Goal: Task Accomplishment & Management: Manage account settings

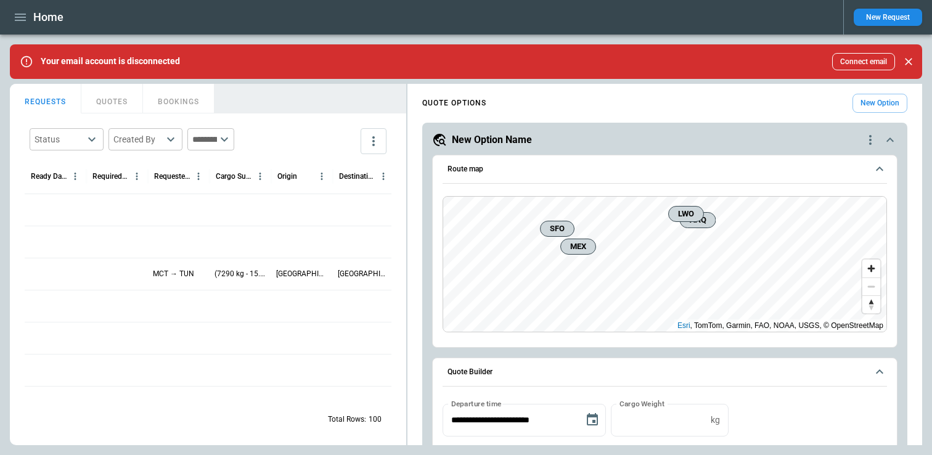
click at [23, 22] on icon "button" at bounding box center [20, 17] width 15 height 15
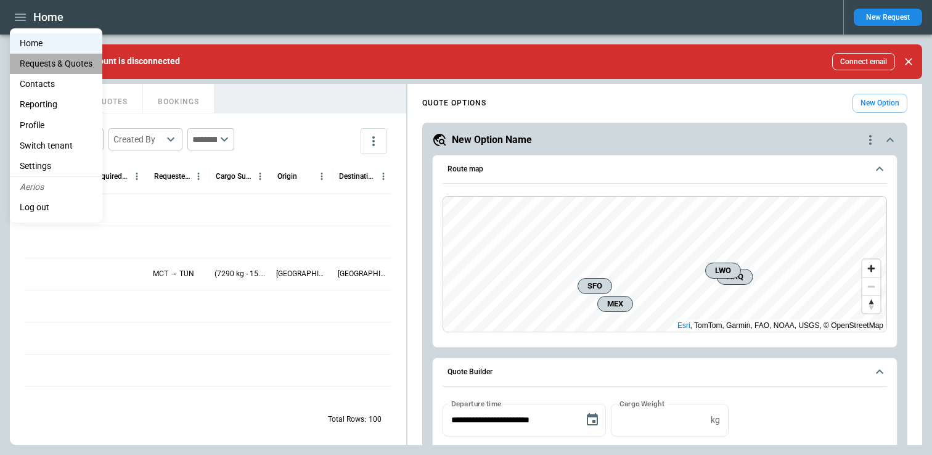
click at [39, 65] on Quotes "Requests & Quotes" at bounding box center [56, 64] width 92 height 20
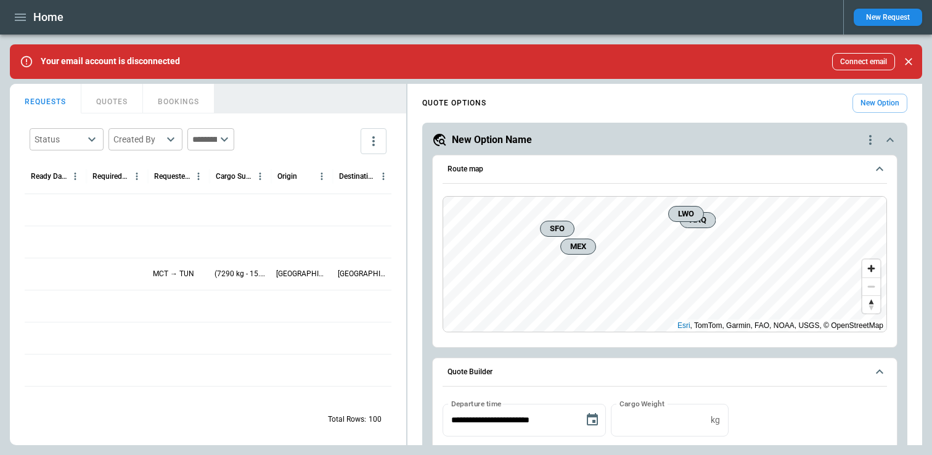
click at [71, 272] on div at bounding box center [56, 274] width 62 height 32
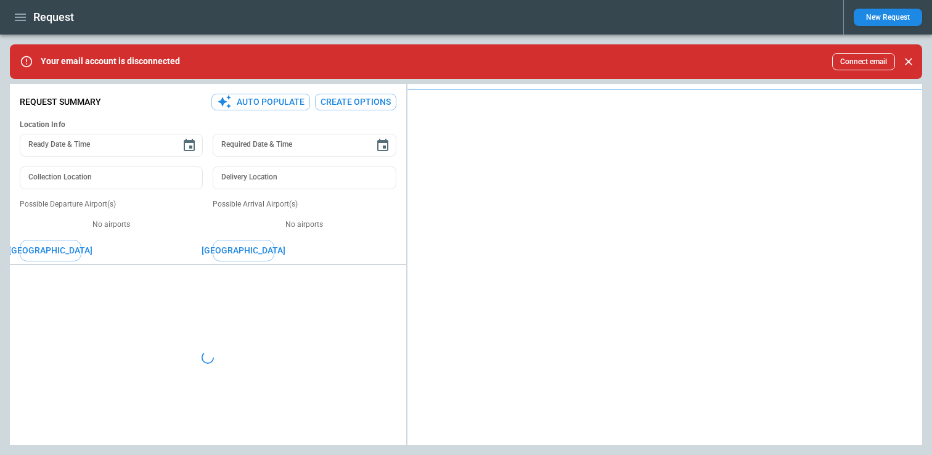
click at [71, 272] on div at bounding box center [208, 357] width 396 height 175
type textarea "*"
type input "**********"
type textarea "*"
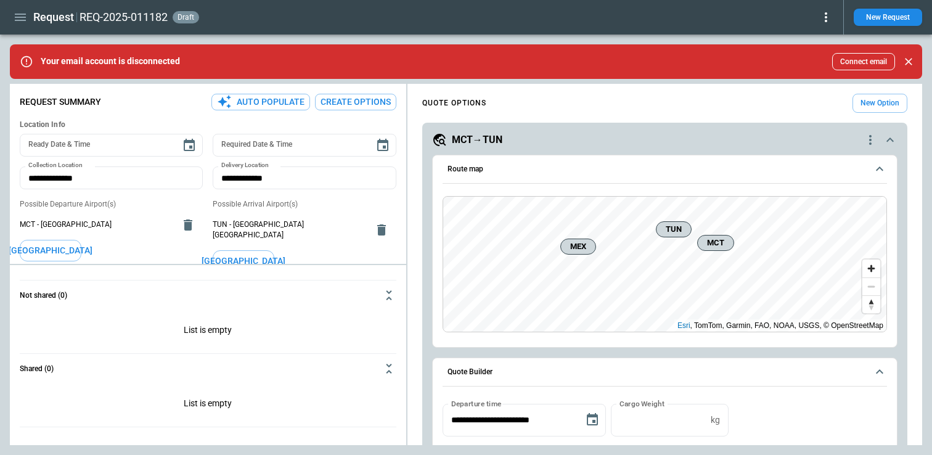
click at [824, 21] on icon at bounding box center [825, 17] width 15 height 15
click at [803, 57] on button "Lost" at bounding box center [808, 56] width 47 height 18
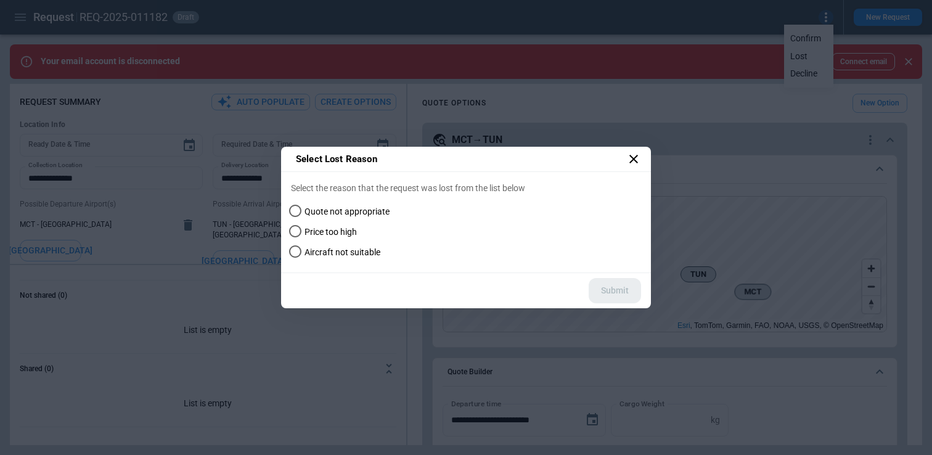
click at [349, 252] on span "Aircraft not suitable" at bounding box center [342, 252] width 76 height 10
click at [335, 228] on span "Price too high" at bounding box center [330, 232] width 52 height 10
click at [334, 214] on span "Quote not appropriate" at bounding box center [346, 211] width 85 height 10
click at [626, 161] on icon at bounding box center [633, 159] width 15 height 15
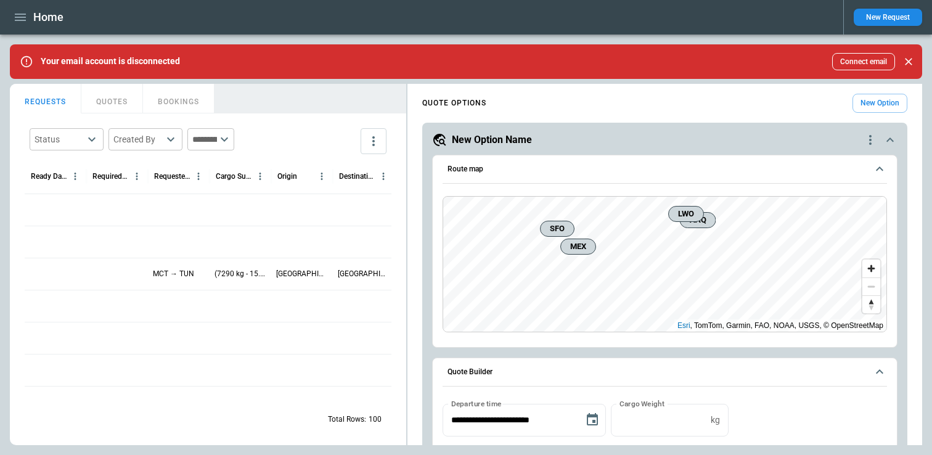
click at [874, 20] on button "New Request" at bounding box center [887, 17] width 68 height 17
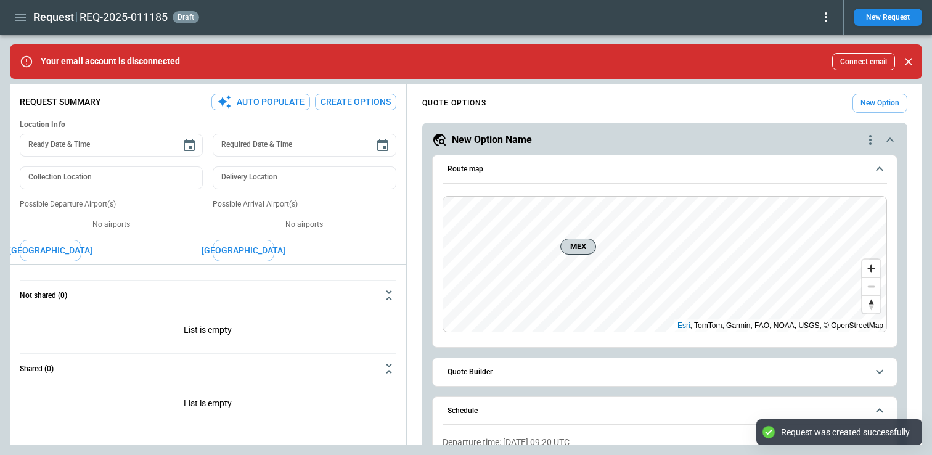
click at [832, 20] on icon at bounding box center [825, 17] width 15 height 15
click at [807, 59] on button "Lost" at bounding box center [808, 56] width 47 height 18
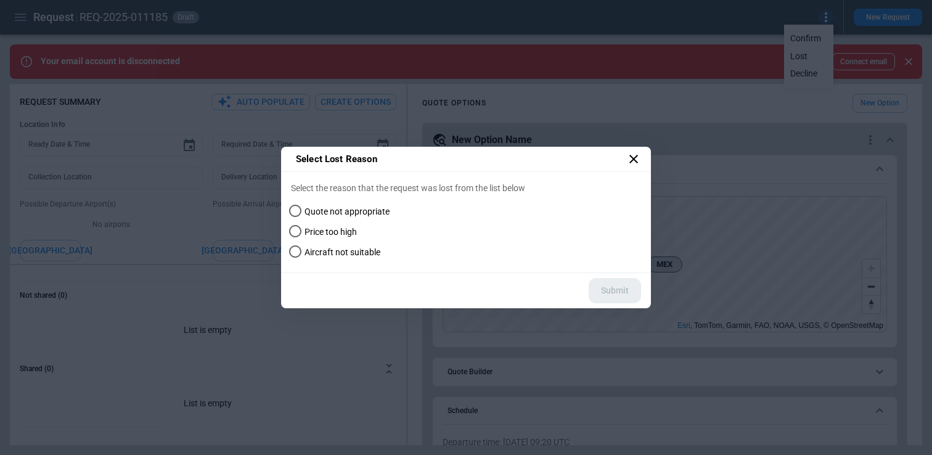
click at [346, 251] on span "Aircraft not suitable" at bounding box center [342, 252] width 76 height 10
click at [598, 282] on button "Submit" at bounding box center [614, 290] width 52 height 25
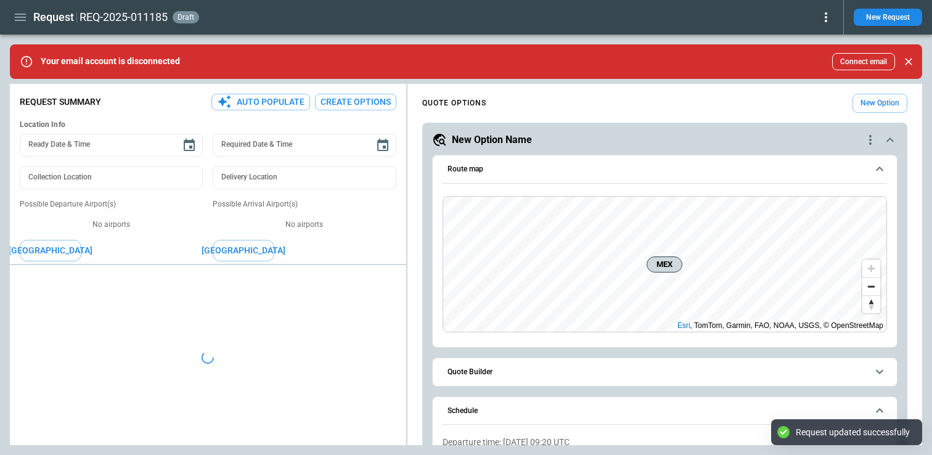
type textarea "*"
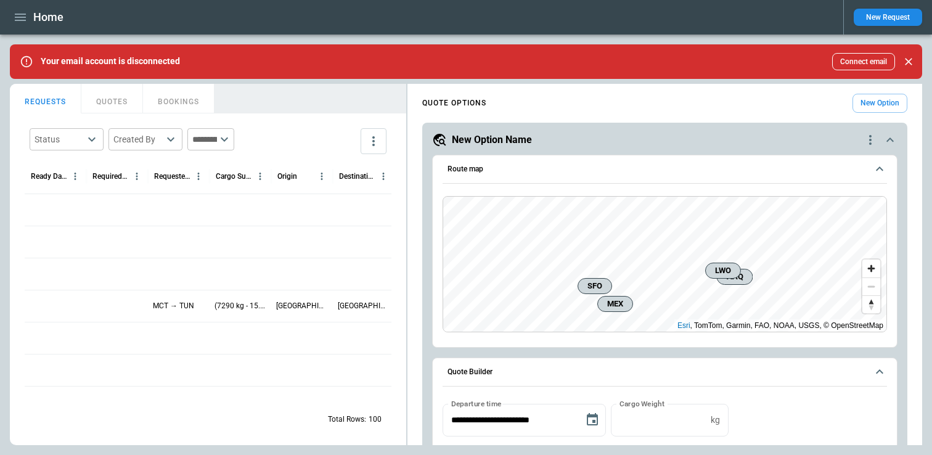
click at [23, 21] on icon "button" at bounding box center [20, 17] width 15 height 15
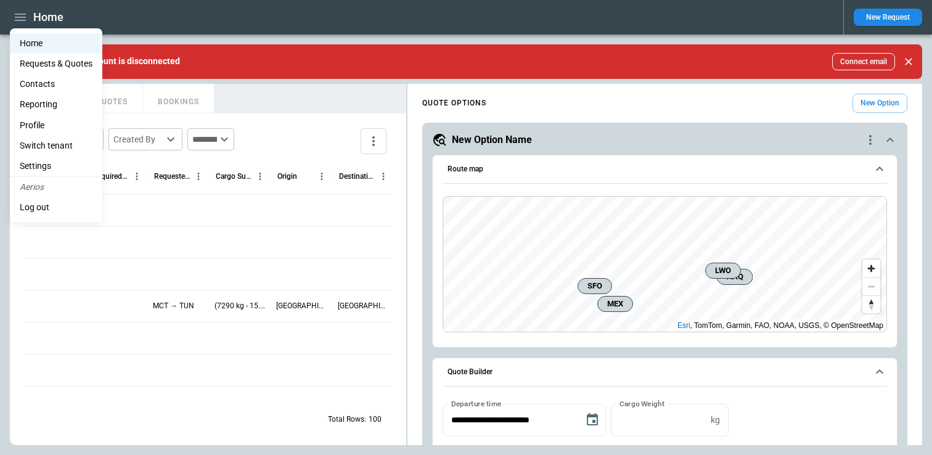
click at [42, 142] on li "Switch tenant" at bounding box center [56, 146] width 92 height 20
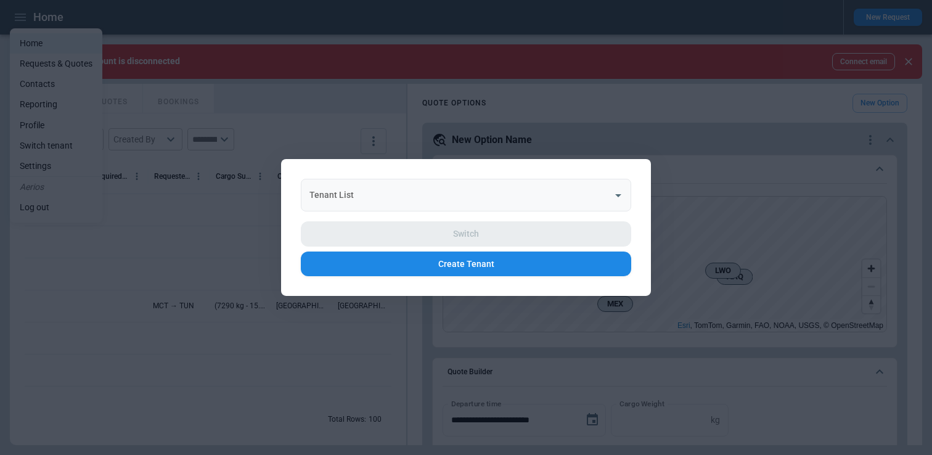
click at [374, 198] on input "Tenant List" at bounding box center [456, 195] width 301 height 22
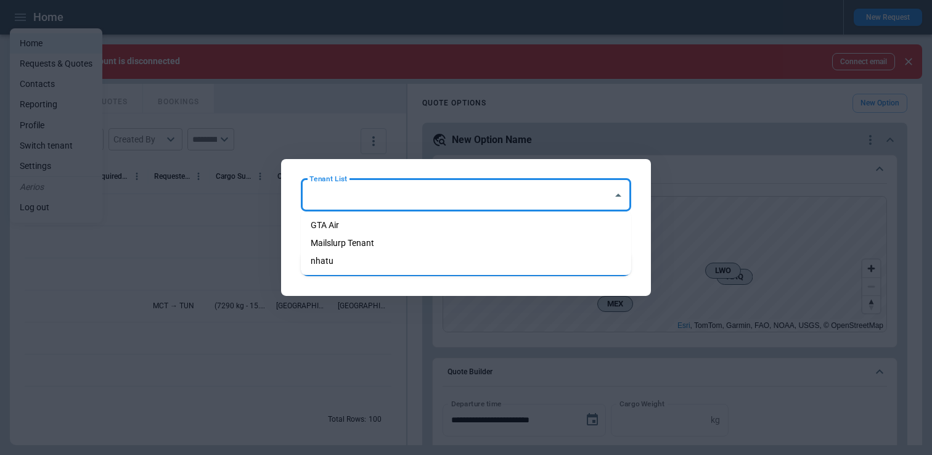
click at [340, 226] on li "GTA Air" at bounding box center [466, 225] width 330 height 18
type input "*******"
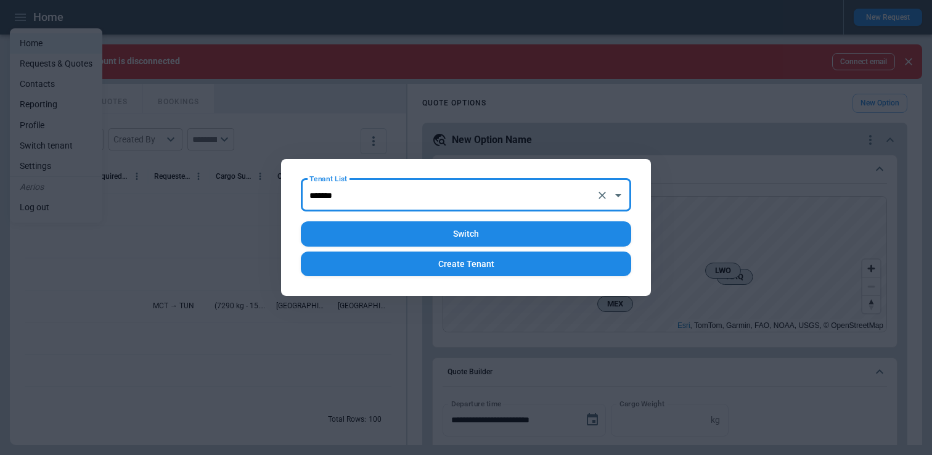
click at [450, 237] on button "Switch" at bounding box center [466, 233] width 330 height 25
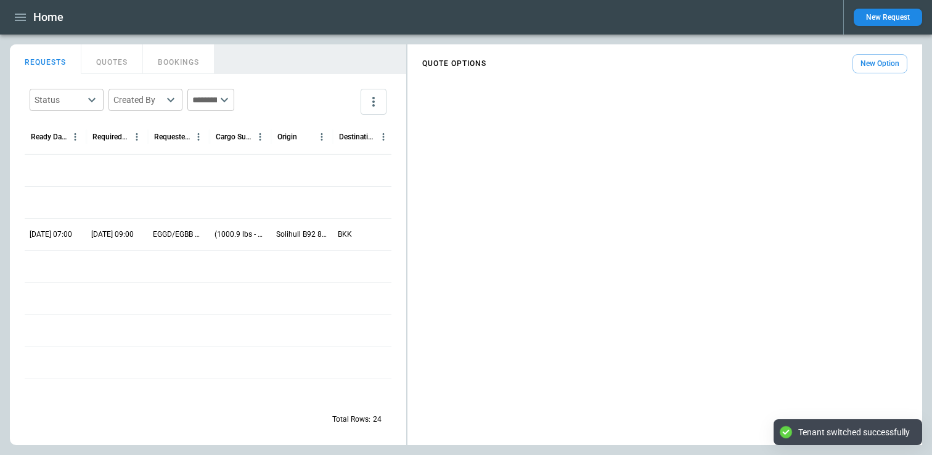
click at [53, 230] on p "10/27/2025 07:00" at bounding box center [51, 234] width 43 height 10
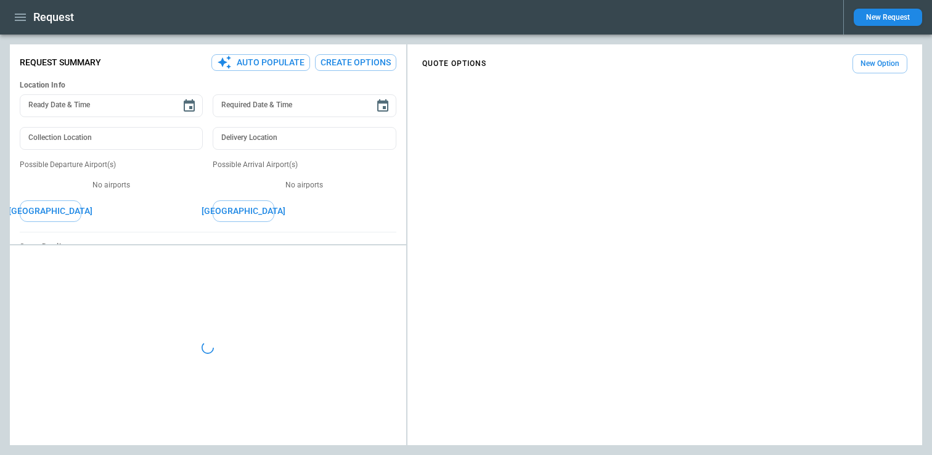
type textarea "*"
type input "**********"
type input "***"
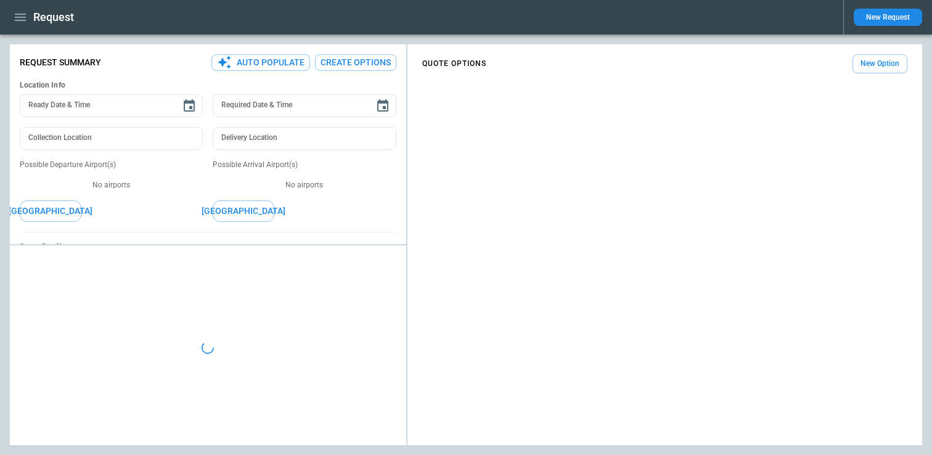
type textarea "*"
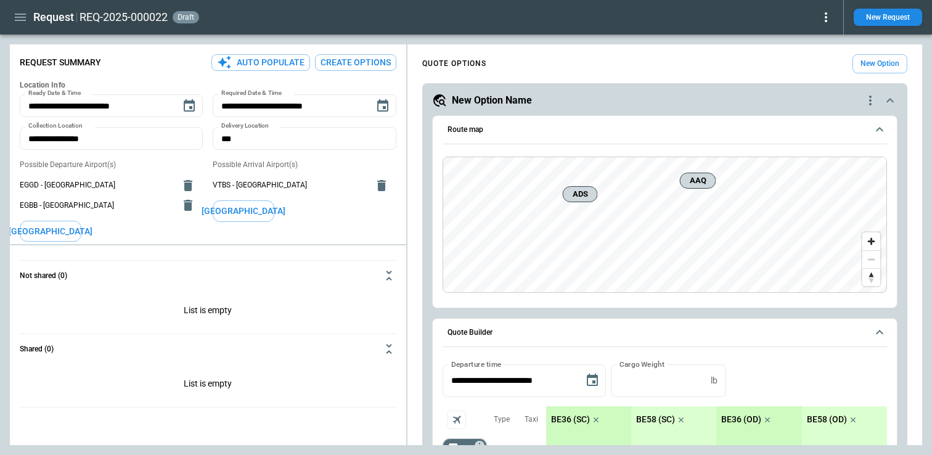
click at [826, 19] on icon at bounding box center [825, 17] width 15 height 15
click at [811, 57] on button "Lost" at bounding box center [808, 56] width 47 height 18
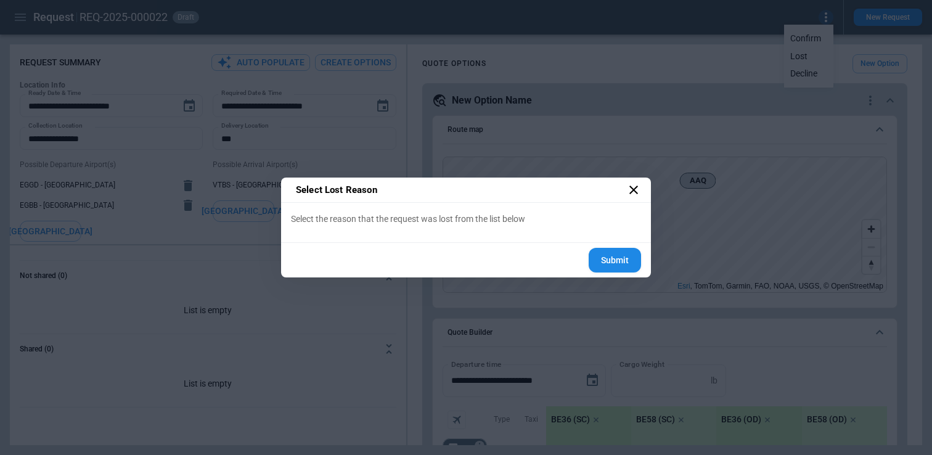
click at [550, 97] on div "Select Lost Reason Select the reason that the request was lost from the list be…" at bounding box center [466, 227] width 932 height 455
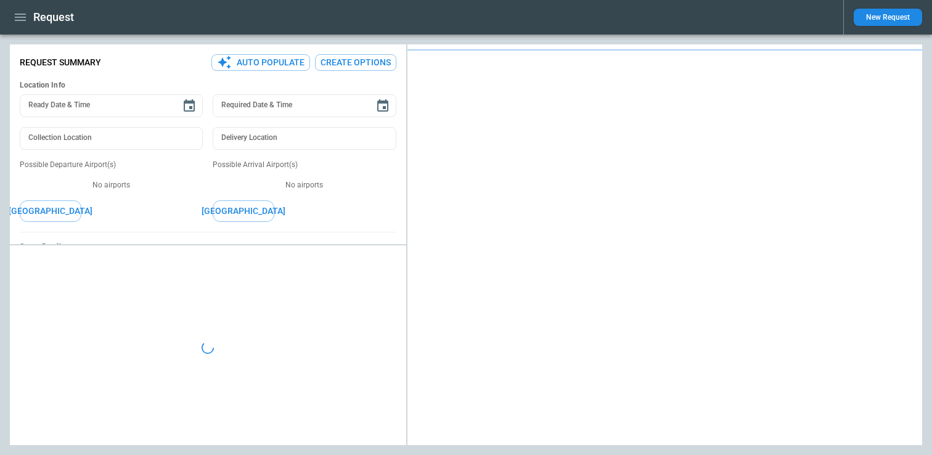
type textarea "*"
type input "**********"
type input "***"
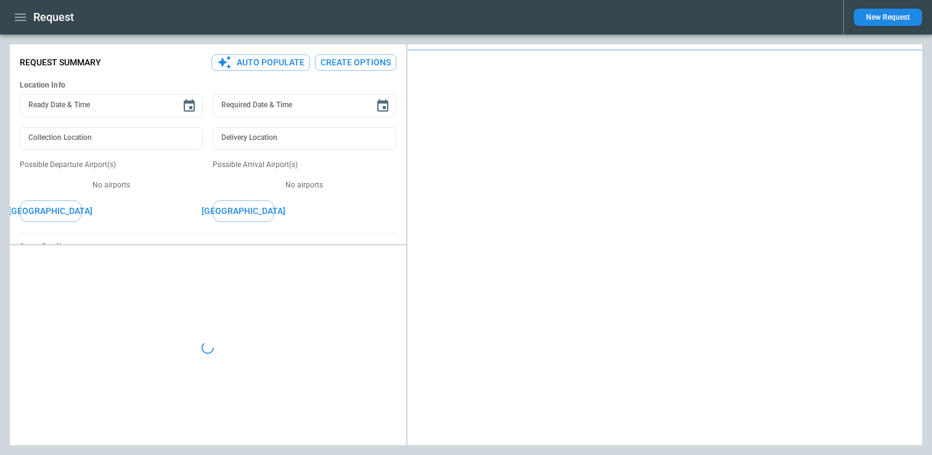
type textarea "*"
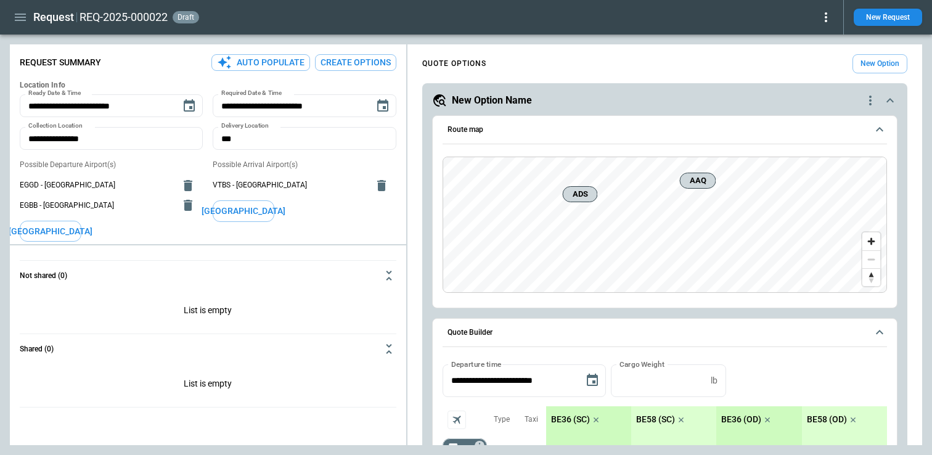
click at [829, 17] on icon at bounding box center [825, 17] width 15 height 15
click at [808, 52] on button "Lost" at bounding box center [808, 56] width 47 height 18
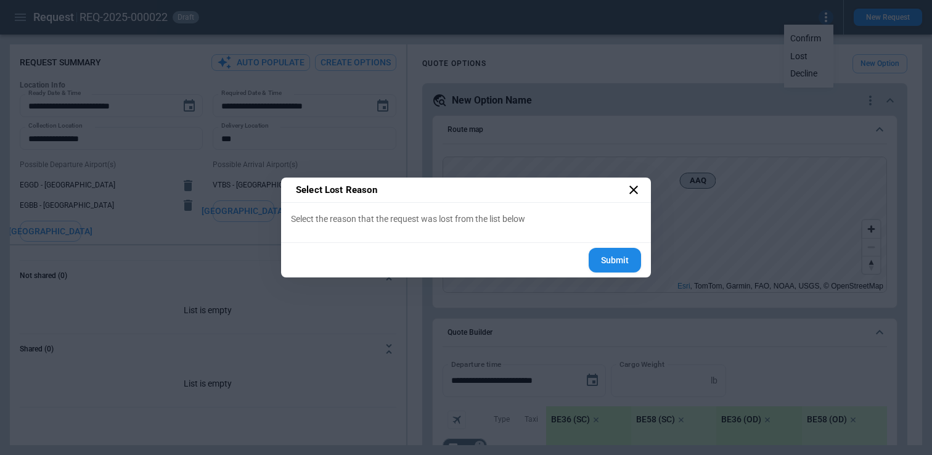
click at [602, 120] on div "Select Lost Reason Select the reason that the request was lost from the list be…" at bounding box center [466, 227] width 932 height 455
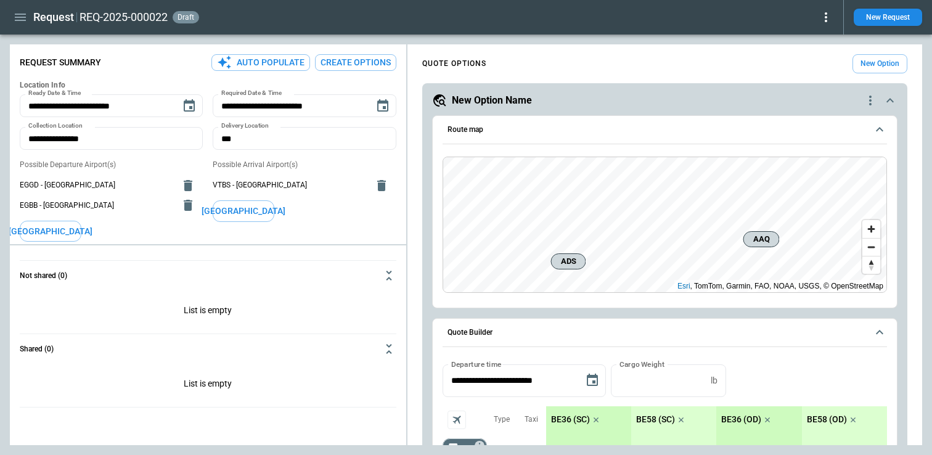
click at [22, 23] on icon "button" at bounding box center [20, 17] width 15 height 15
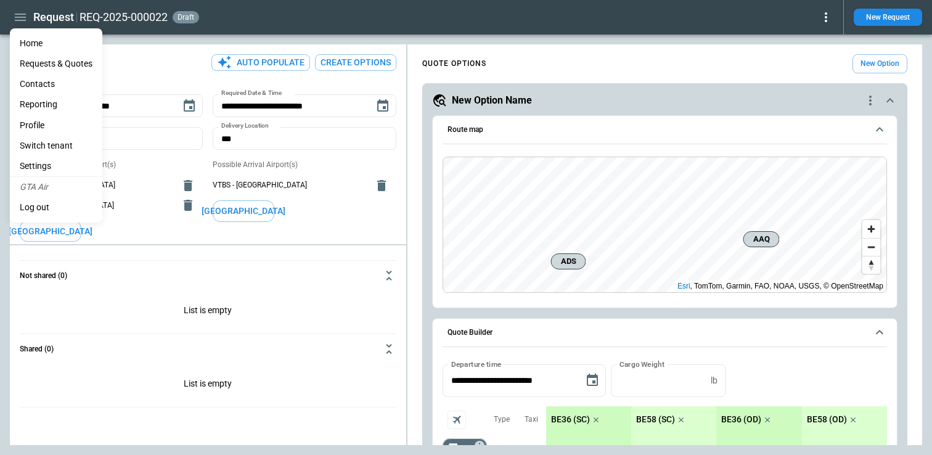
click at [49, 65] on Quotes "Requests & Quotes" at bounding box center [56, 64] width 92 height 20
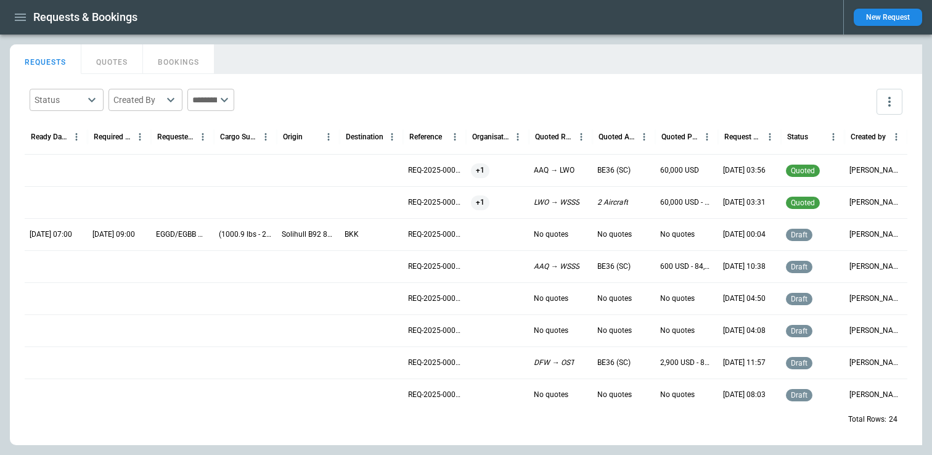
click at [224, 264] on div at bounding box center [245, 266] width 63 height 32
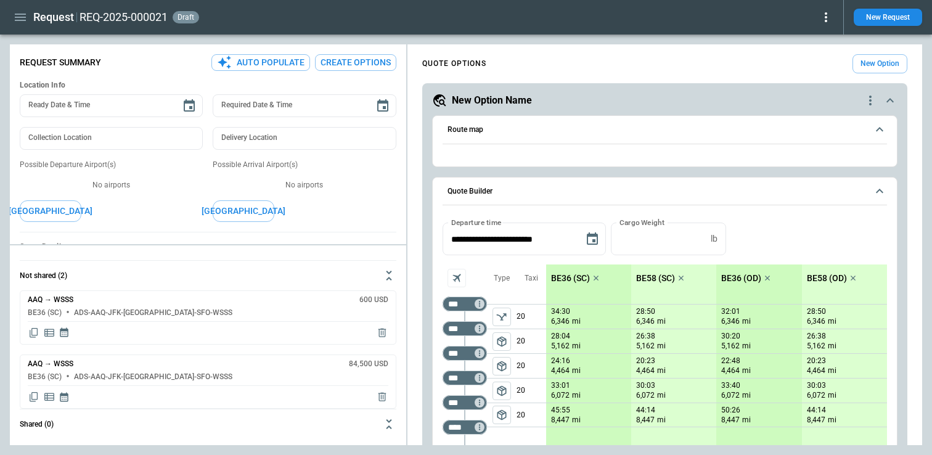
type textarea "*"
type input "**********"
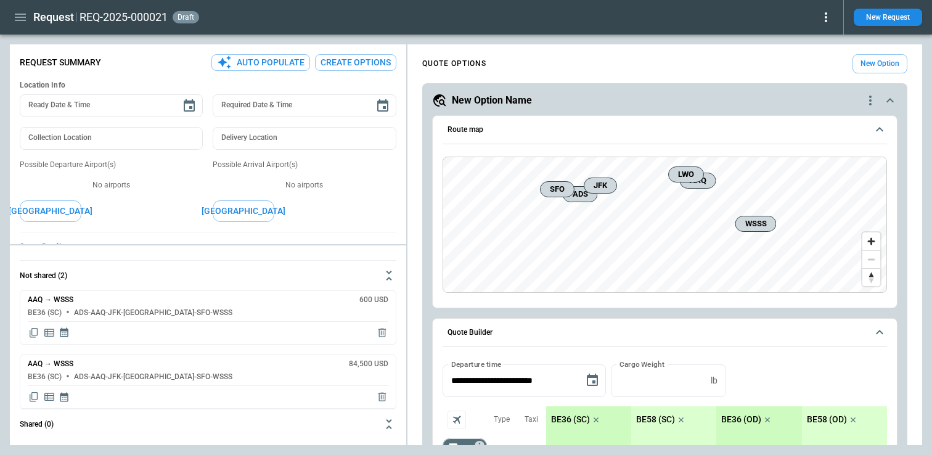
click at [828, 25] on div at bounding box center [825, 17] width 15 height 15
click at [815, 43] on button "Confirm" at bounding box center [808, 39] width 47 height 18
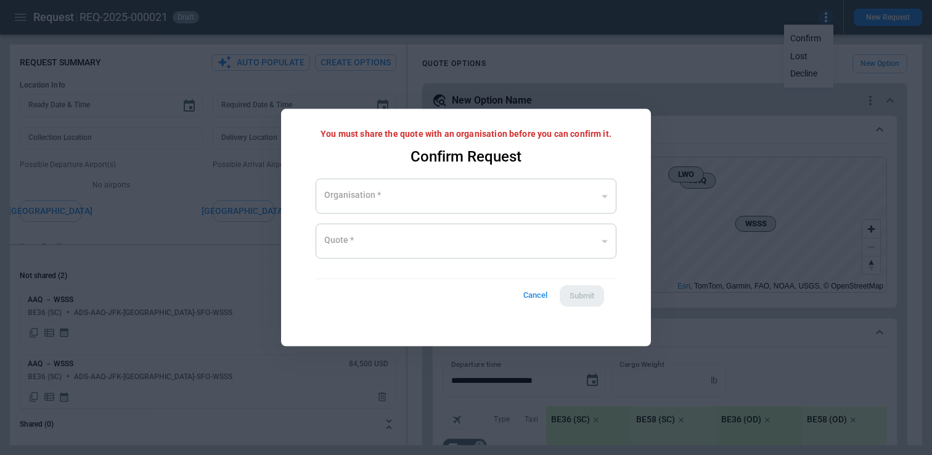
click at [691, 118] on div at bounding box center [466, 227] width 932 height 455
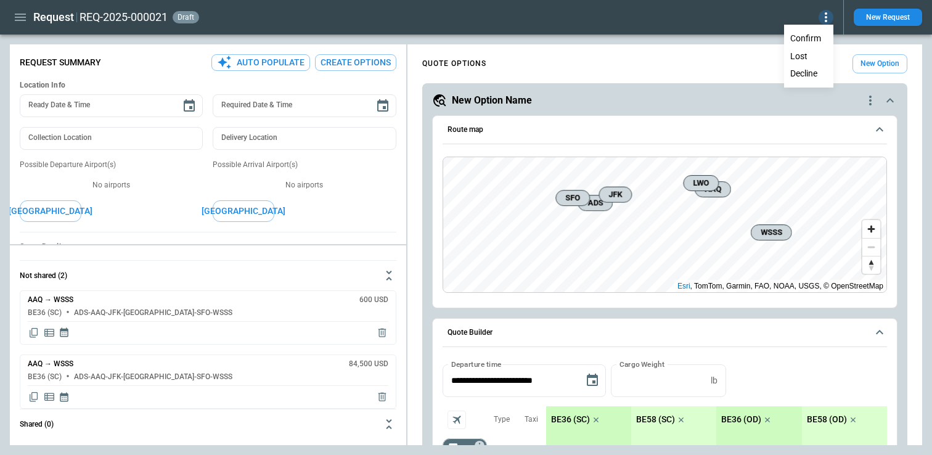
click at [802, 52] on button "Lost" at bounding box center [808, 56] width 47 height 18
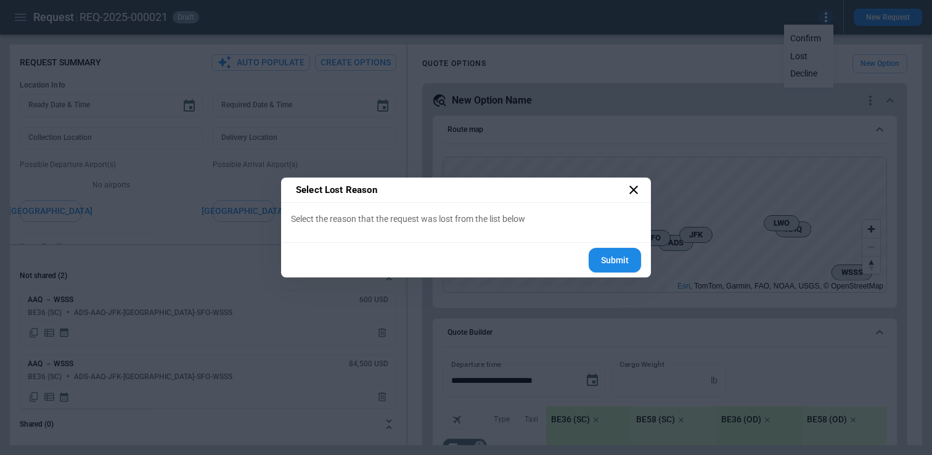
click at [516, 157] on div "Select Lost Reason Select the reason that the request was lost from the list be…" at bounding box center [466, 227] width 932 height 455
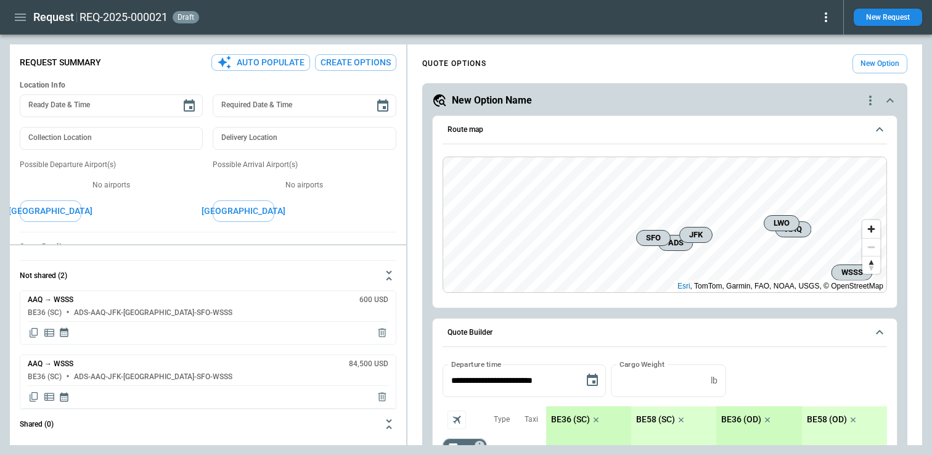
click at [23, 31] on div "Request REQ-2025-000021 draft New Request" at bounding box center [466, 17] width 932 height 35
click at [23, 19] on icon "button" at bounding box center [20, 17] width 15 height 15
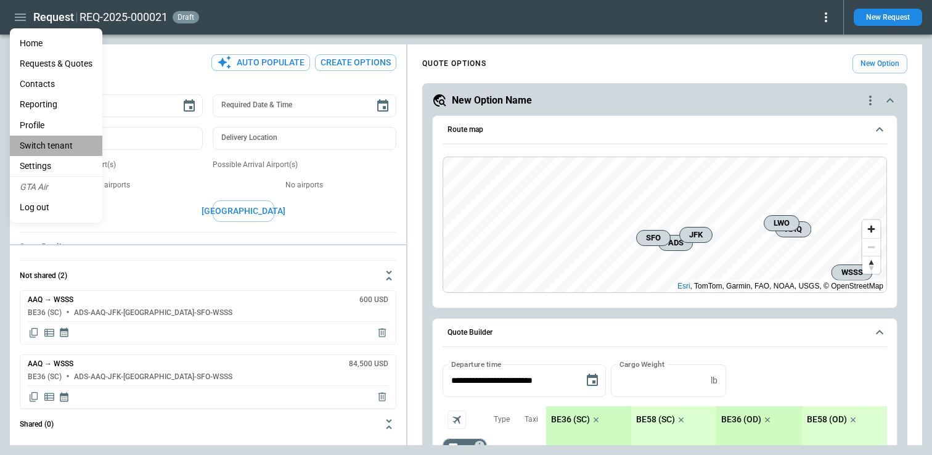
click at [48, 145] on li "Switch tenant" at bounding box center [56, 146] width 92 height 20
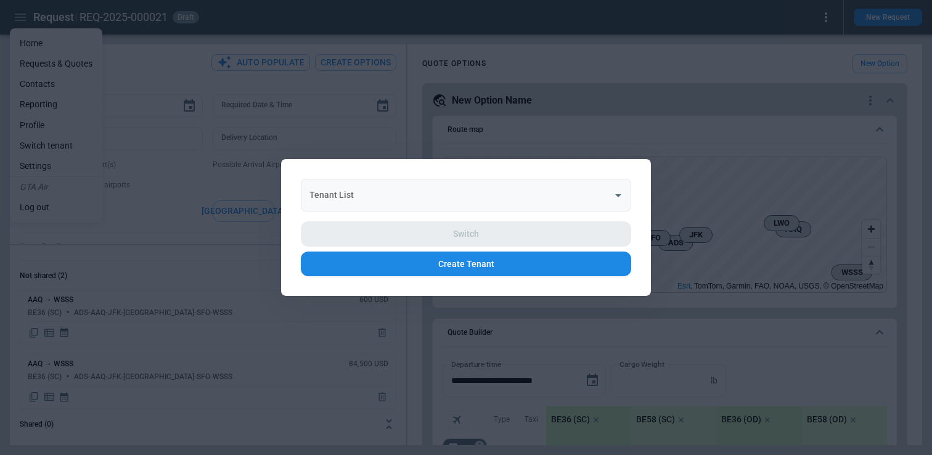
click at [399, 193] on input "Tenant List" at bounding box center [456, 195] width 301 height 22
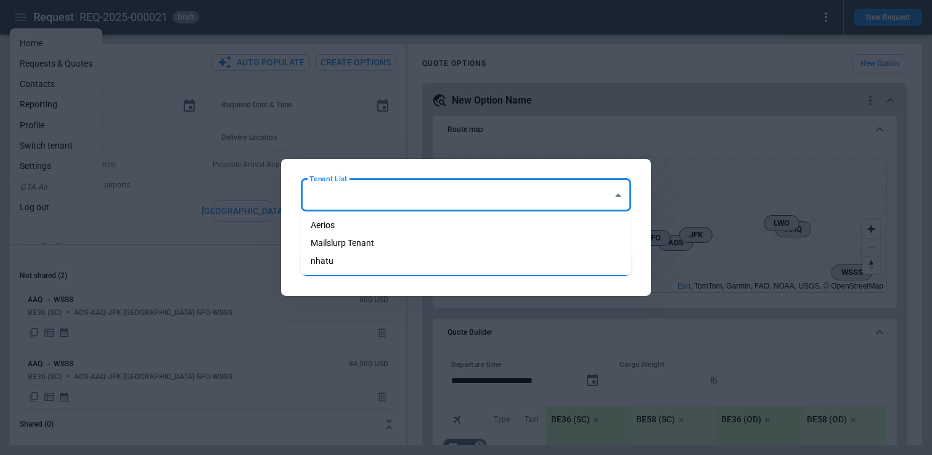
click at [359, 242] on li "Mailslurp Tenant" at bounding box center [466, 243] width 330 height 18
type input "**********"
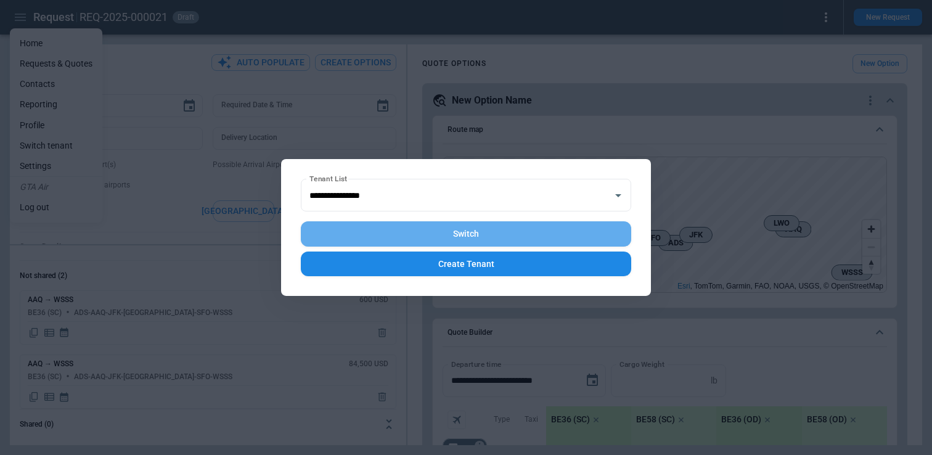
click at [461, 231] on button "Switch" at bounding box center [466, 233] width 330 height 25
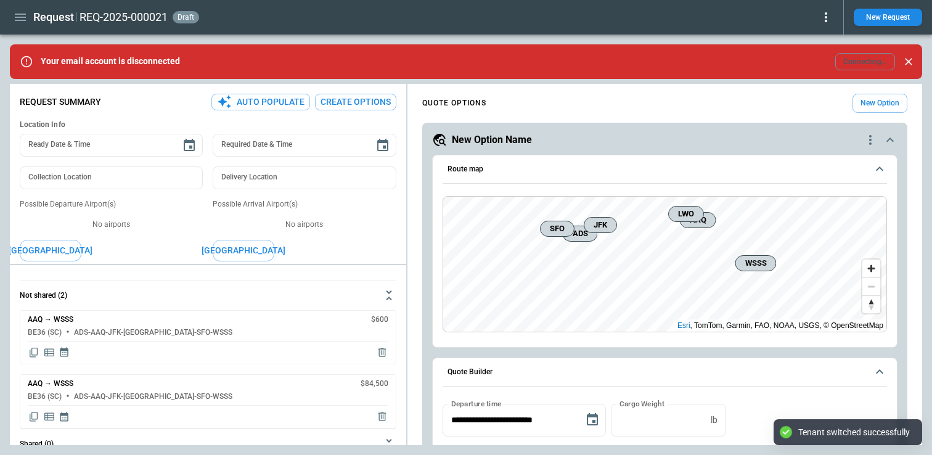
click at [828, 15] on icon at bounding box center [825, 17] width 15 height 15
type textarea "*"
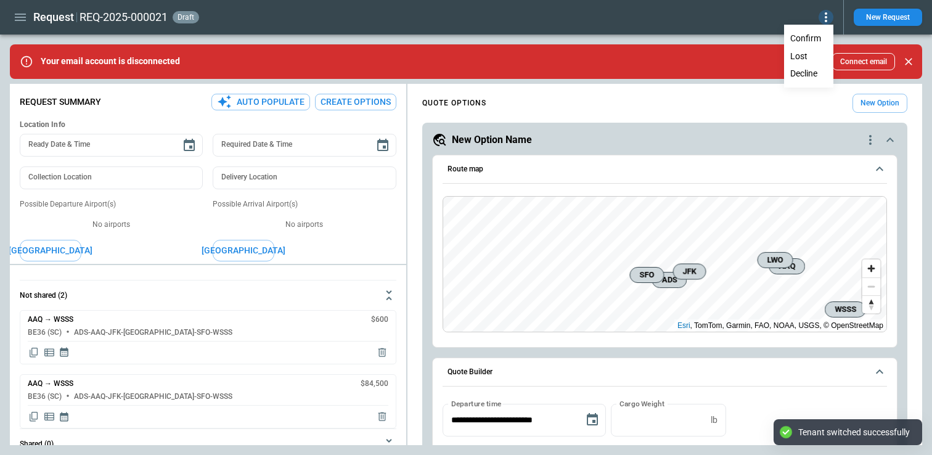
click at [802, 60] on button "Lost" at bounding box center [808, 56] width 47 height 18
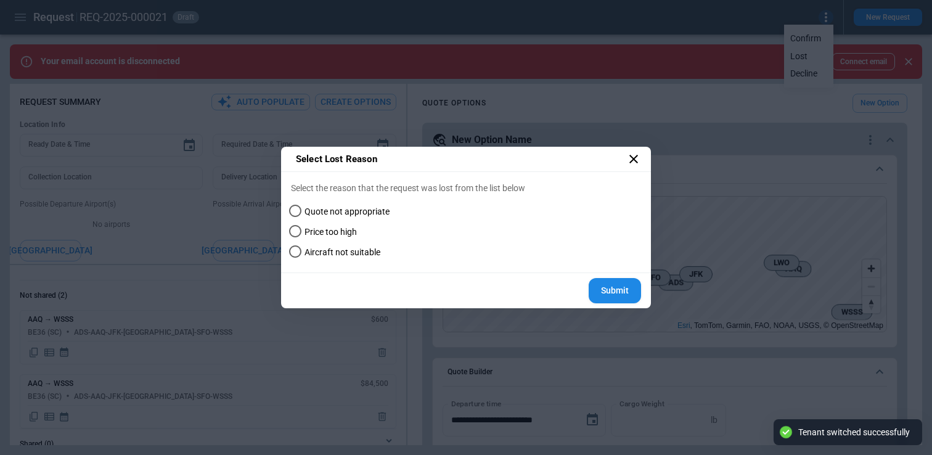
click at [479, 116] on div "Select Lost Reason Select the reason that the request was lost from the list be…" at bounding box center [466, 227] width 932 height 455
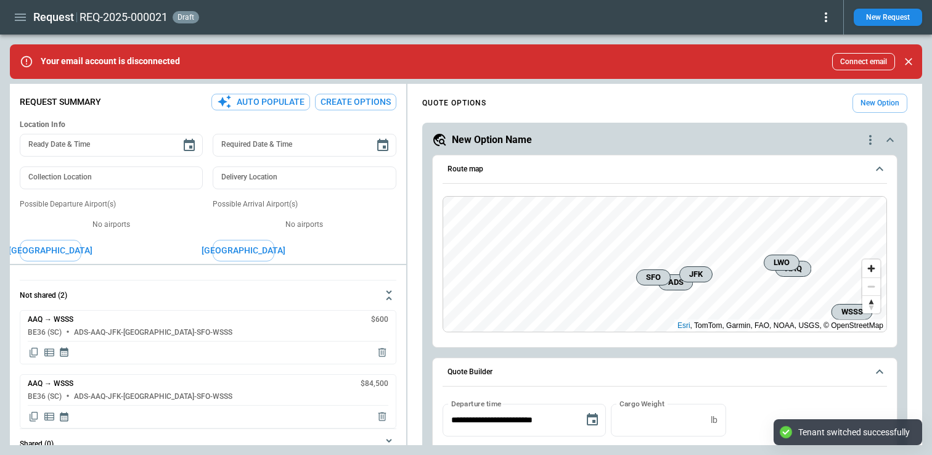
click at [30, 23] on div "Request REQ-2025-000021 draft" at bounding box center [421, 18] width 823 height 22
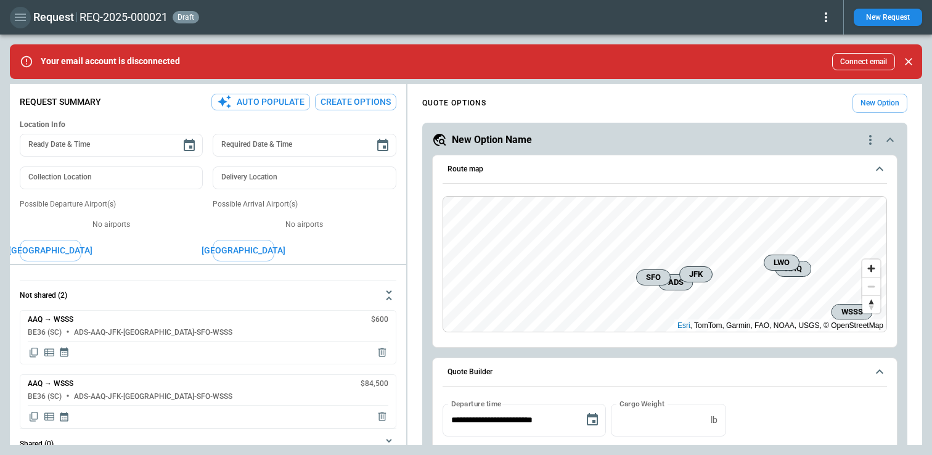
click at [19, 20] on icon "button" at bounding box center [20, 17] width 11 height 7
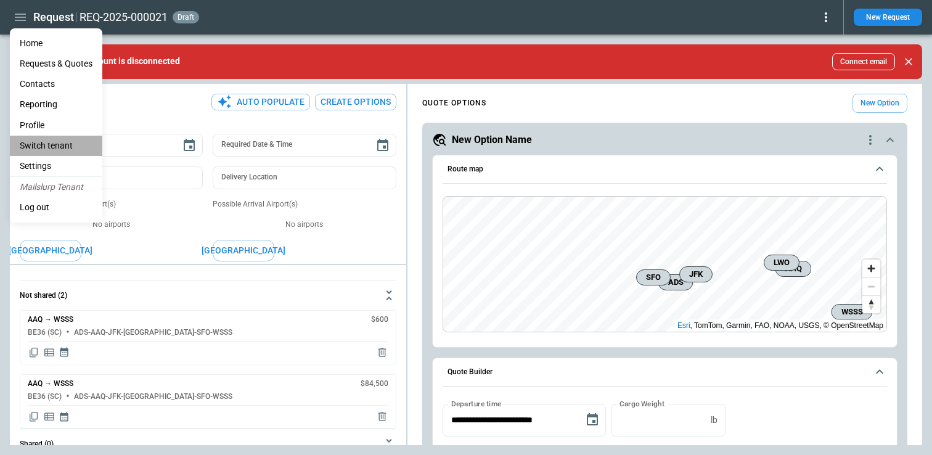
click at [47, 147] on li "Switch tenant" at bounding box center [56, 146] width 92 height 20
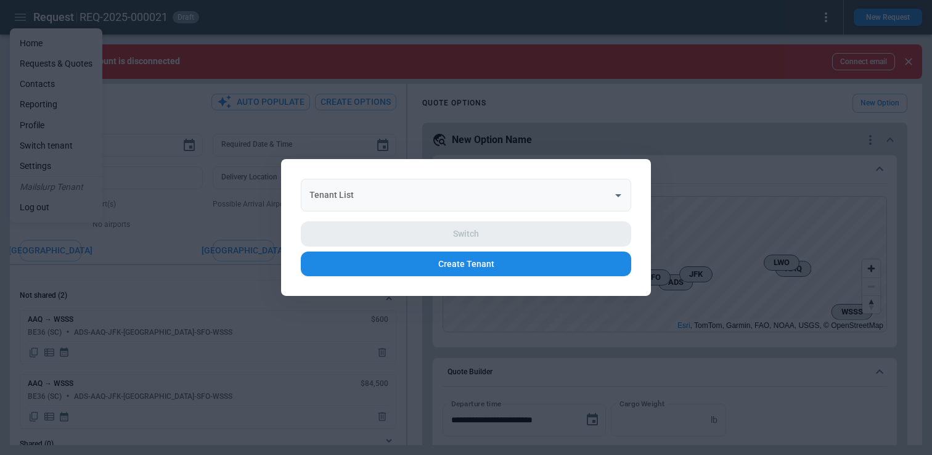
click at [421, 182] on div "Tenant List" at bounding box center [466, 195] width 330 height 33
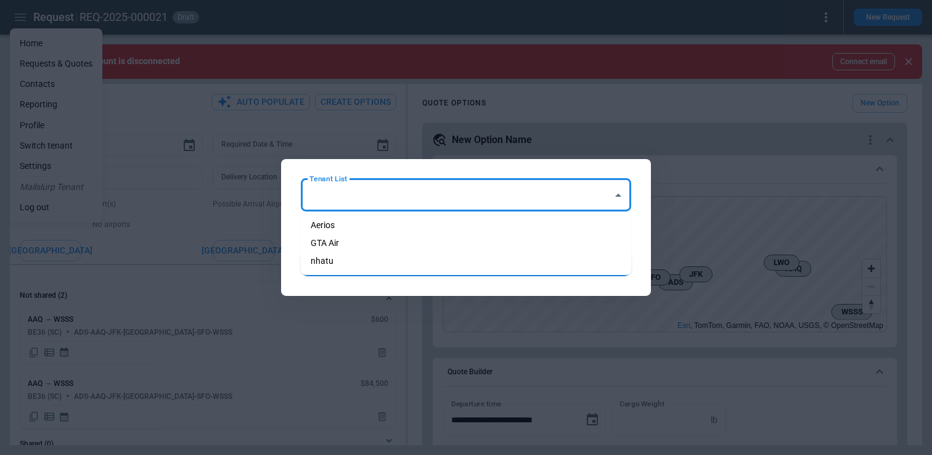
click at [338, 225] on li "Aerios" at bounding box center [466, 225] width 330 height 18
type input "******"
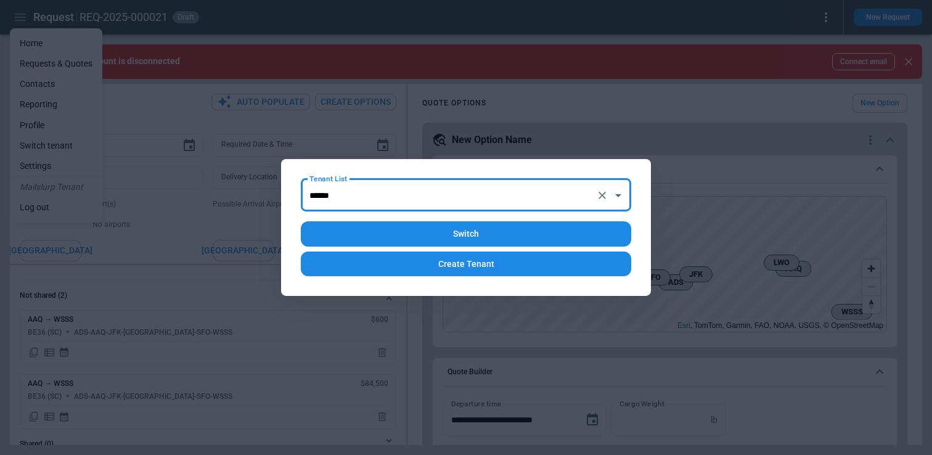
click at [461, 232] on button "Switch" at bounding box center [466, 233] width 330 height 25
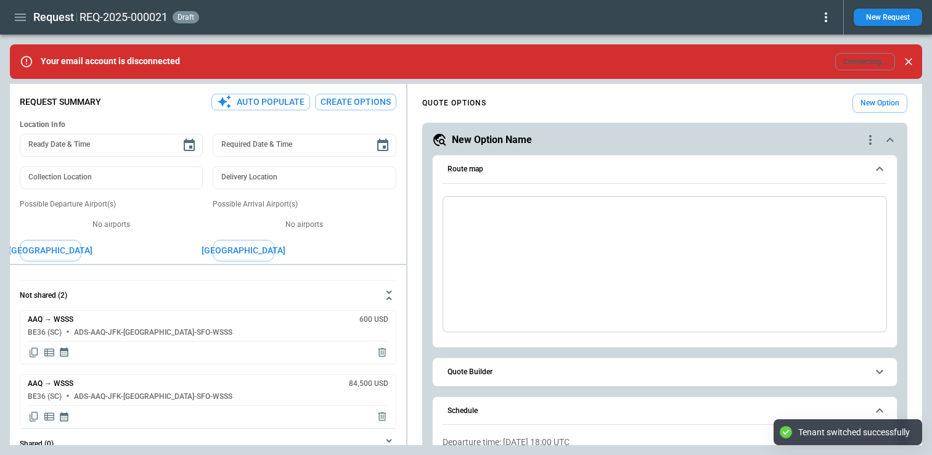
type textarea "*"
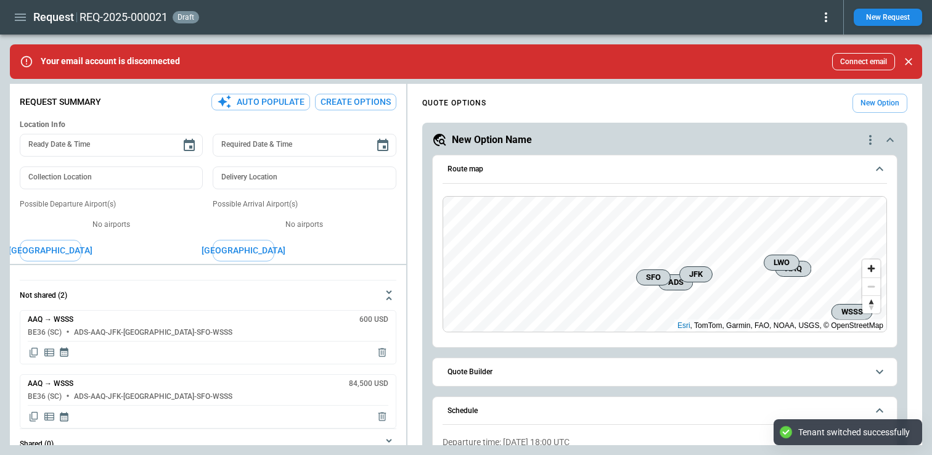
click at [827, 19] on icon at bounding box center [825, 17] width 15 height 15
click at [791, 59] on button "Lost" at bounding box center [808, 56] width 47 height 18
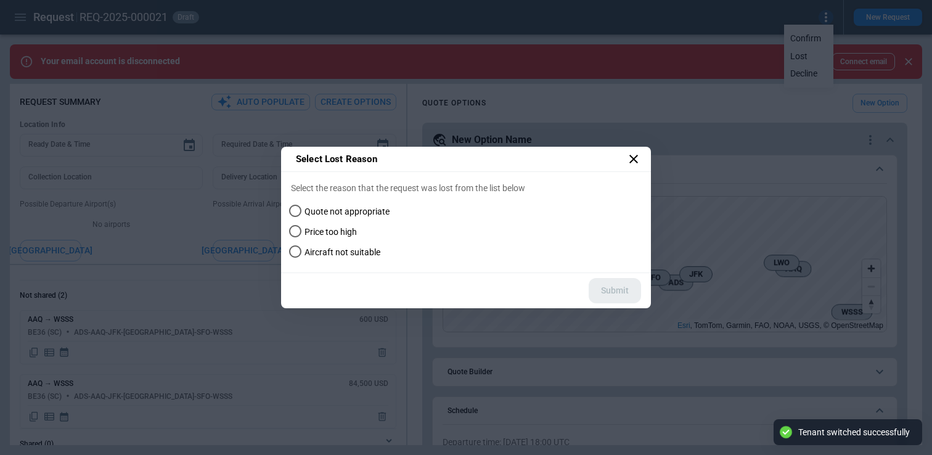
click at [534, 122] on div "Select Lost Reason Select the reason that the request was lost from the list be…" at bounding box center [466, 227] width 932 height 455
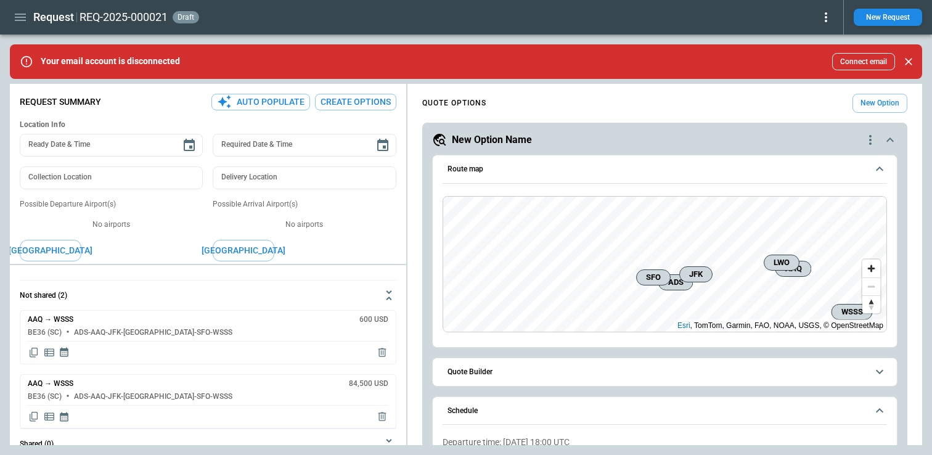
click at [824, 22] on icon at bounding box center [825, 17] width 15 height 15
click at [805, 71] on button "Decline" at bounding box center [808, 74] width 47 height 18
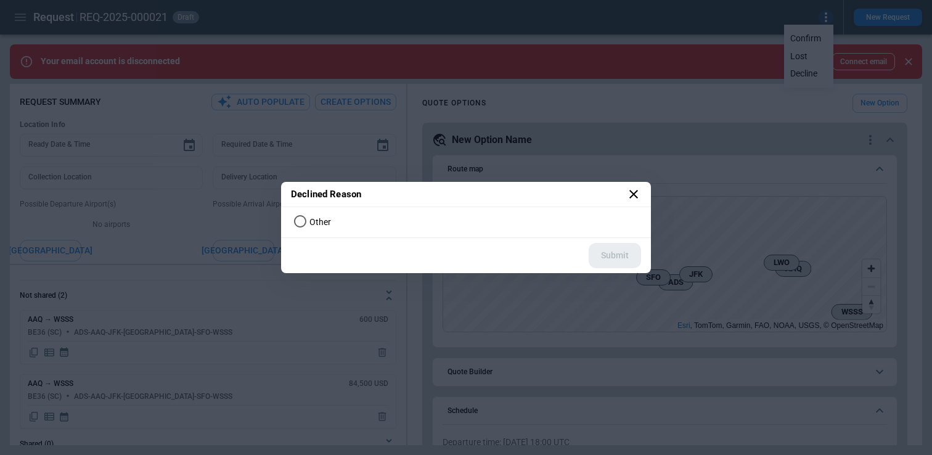
click at [561, 126] on div "Declined Reason Other Submit" at bounding box center [466, 227] width 932 height 455
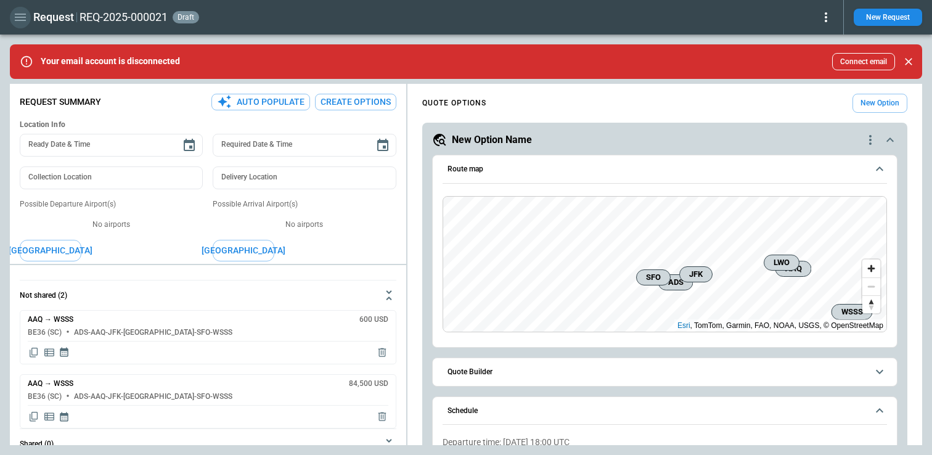
click at [18, 18] on icon "button" at bounding box center [20, 17] width 15 height 15
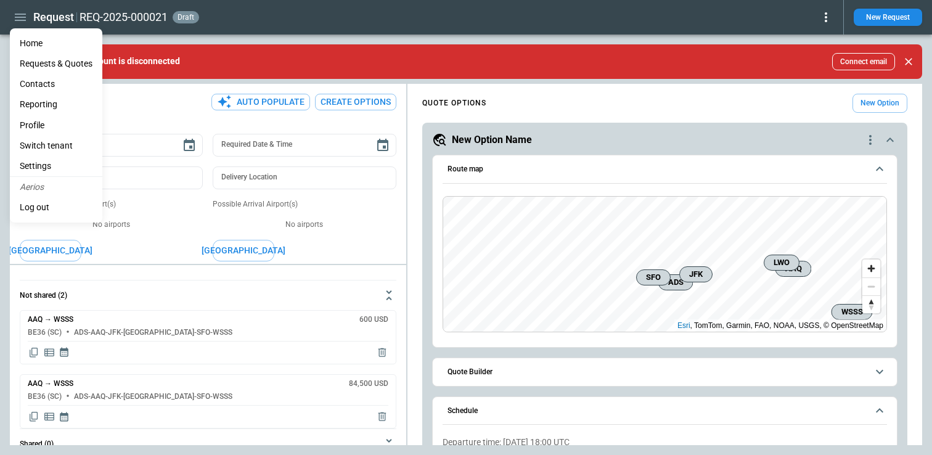
click at [52, 142] on li "Switch tenant" at bounding box center [56, 146] width 92 height 20
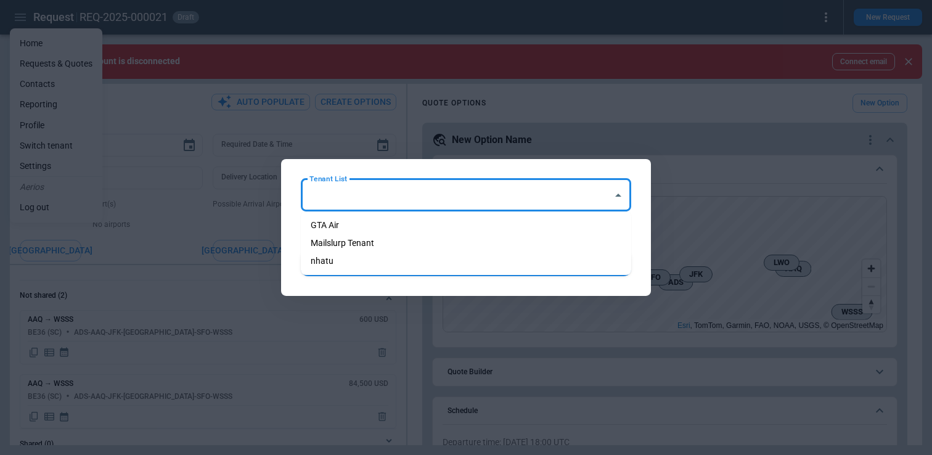
click at [375, 195] on input "Tenant List" at bounding box center [456, 195] width 301 height 22
click at [314, 327] on div at bounding box center [466, 227] width 932 height 455
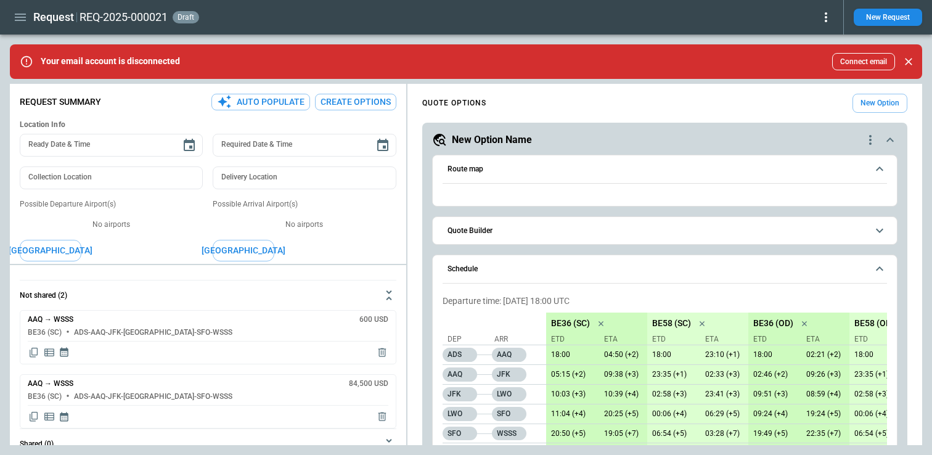
type textarea "*"
type input "**********"
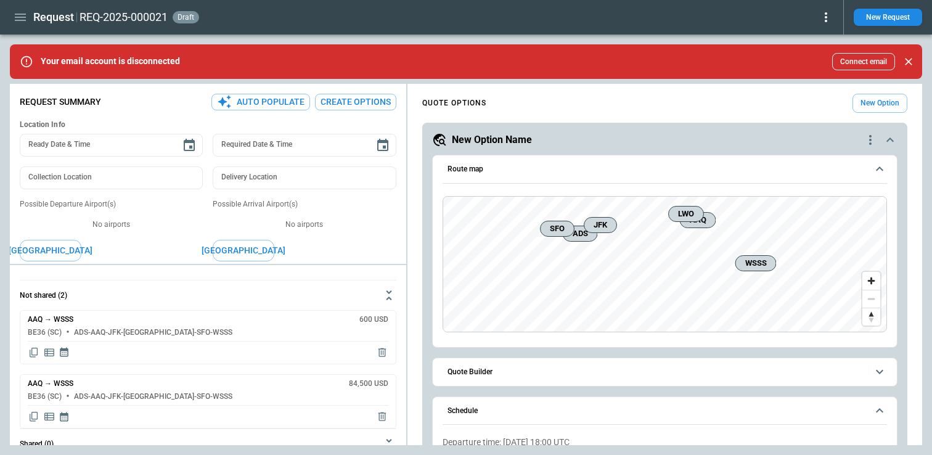
click at [827, 18] on icon at bounding box center [825, 17] width 15 height 15
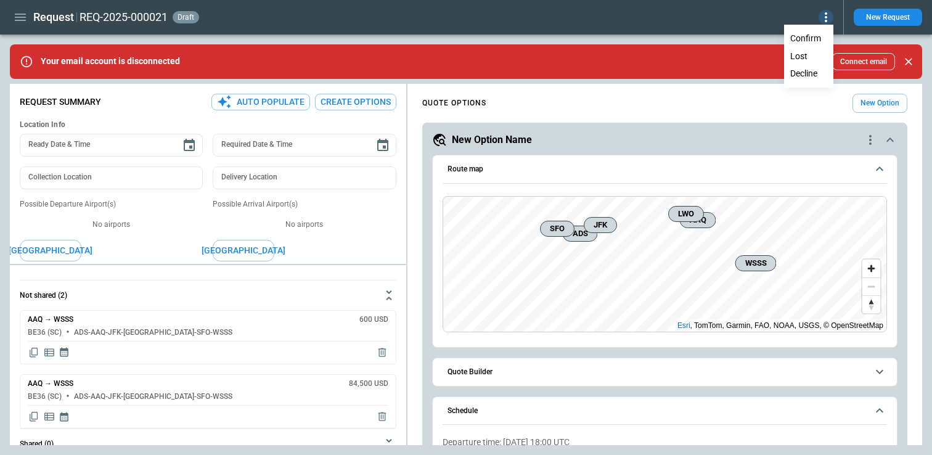
click at [803, 69] on button "Decline" at bounding box center [808, 74] width 47 height 18
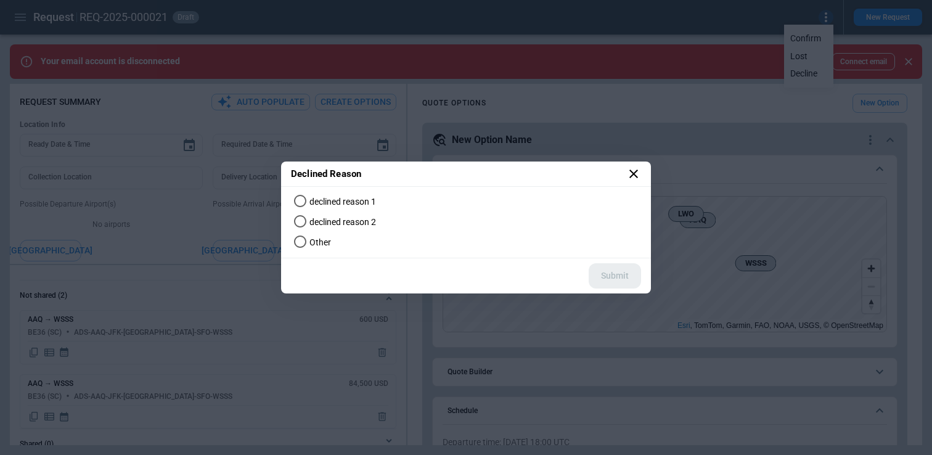
click at [356, 224] on span "declined reason 2" at bounding box center [342, 222] width 67 height 10
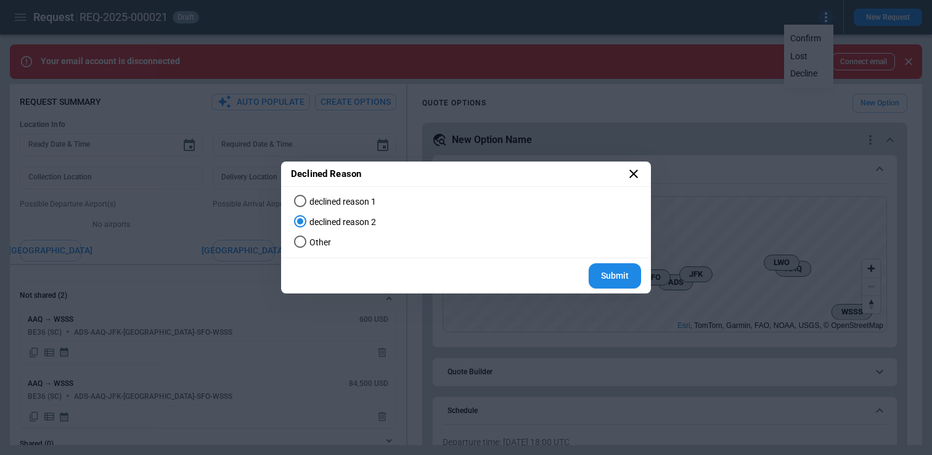
click at [605, 278] on button "Submit" at bounding box center [614, 275] width 52 height 25
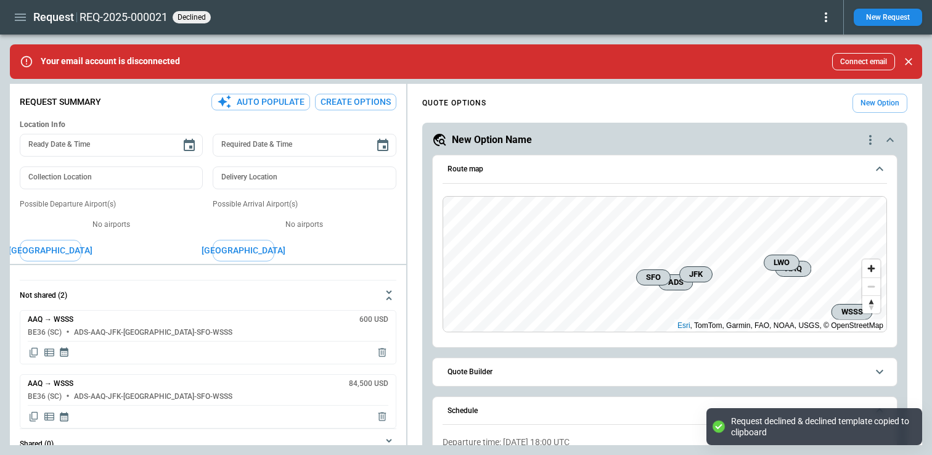
type textarea "*"
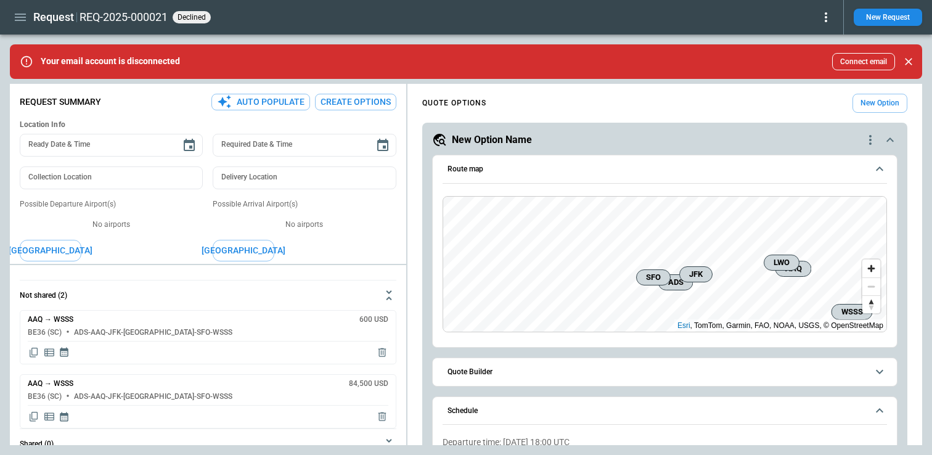
click at [22, 17] on icon "button" at bounding box center [20, 17] width 11 height 7
